Goal: Task Accomplishment & Management: Use online tool/utility

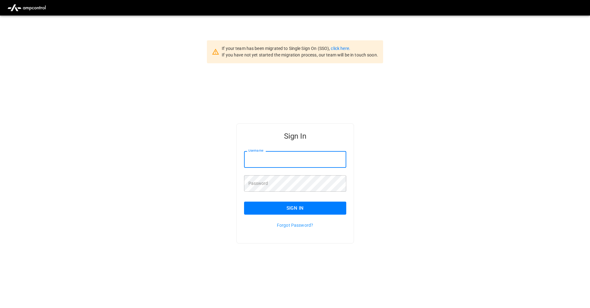
click at [287, 161] on input "Username" at bounding box center [295, 159] width 102 height 16
type input "**********"
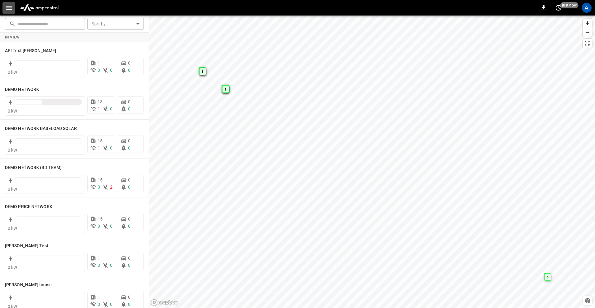
click at [4, 8] on button "button" at bounding box center [8, 7] width 13 height 11
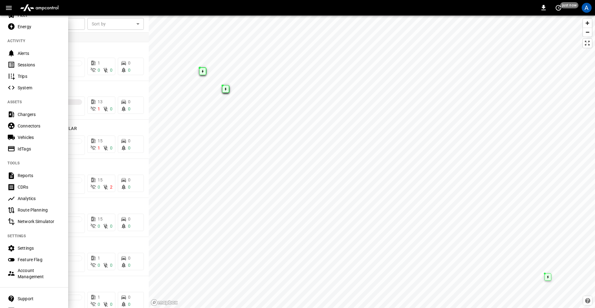
scroll to position [90, 0]
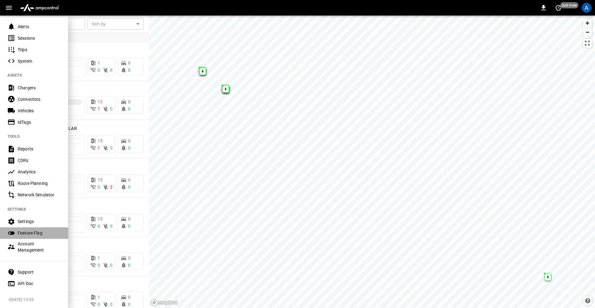
click at [34, 230] on div "Feature Flag" at bounding box center [39, 233] width 43 height 6
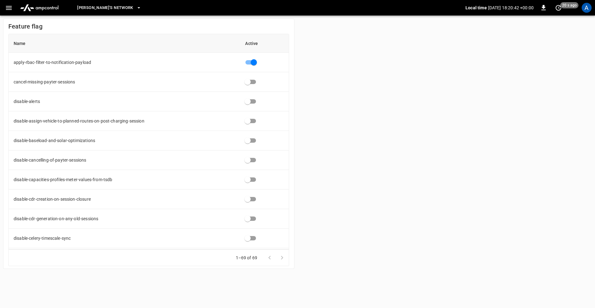
click at [379, 139] on div "Feature flag Name Active apply-rbac-filter-to-notification-payload cancel-missi…" at bounding box center [297, 143] width 595 height 256
